Goal: Task Accomplishment & Management: Complete application form

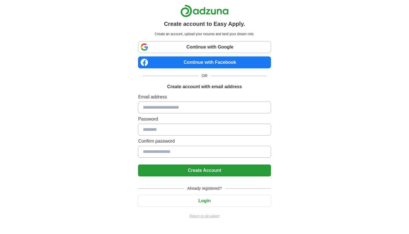
click at [178, 117] on label "Password" at bounding box center [204, 119] width 133 height 7
click at [186, 108] on input at bounding box center [204, 108] width 133 height 12
type input "**********"
click at [176, 132] on input at bounding box center [204, 130] width 133 height 12
type input "*"
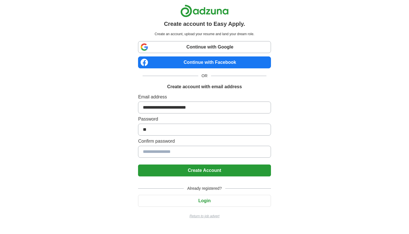
type input "*"
click at [182, 129] on input at bounding box center [204, 130] width 133 height 12
click at [178, 129] on input at bounding box center [204, 130] width 133 height 12
